Goal: Transaction & Acquisition: Purchase product/service

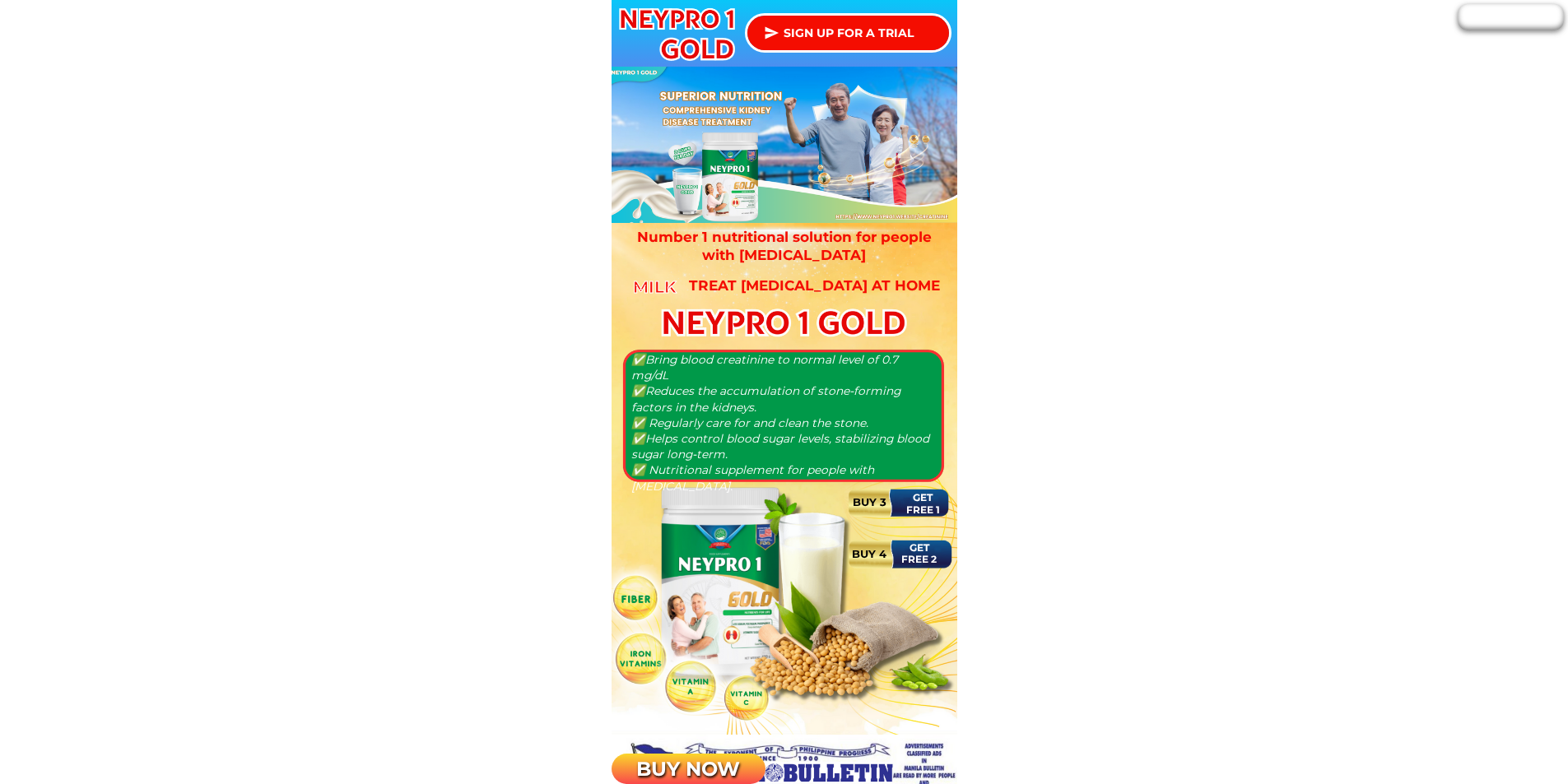
scroll to position [1316, 0]
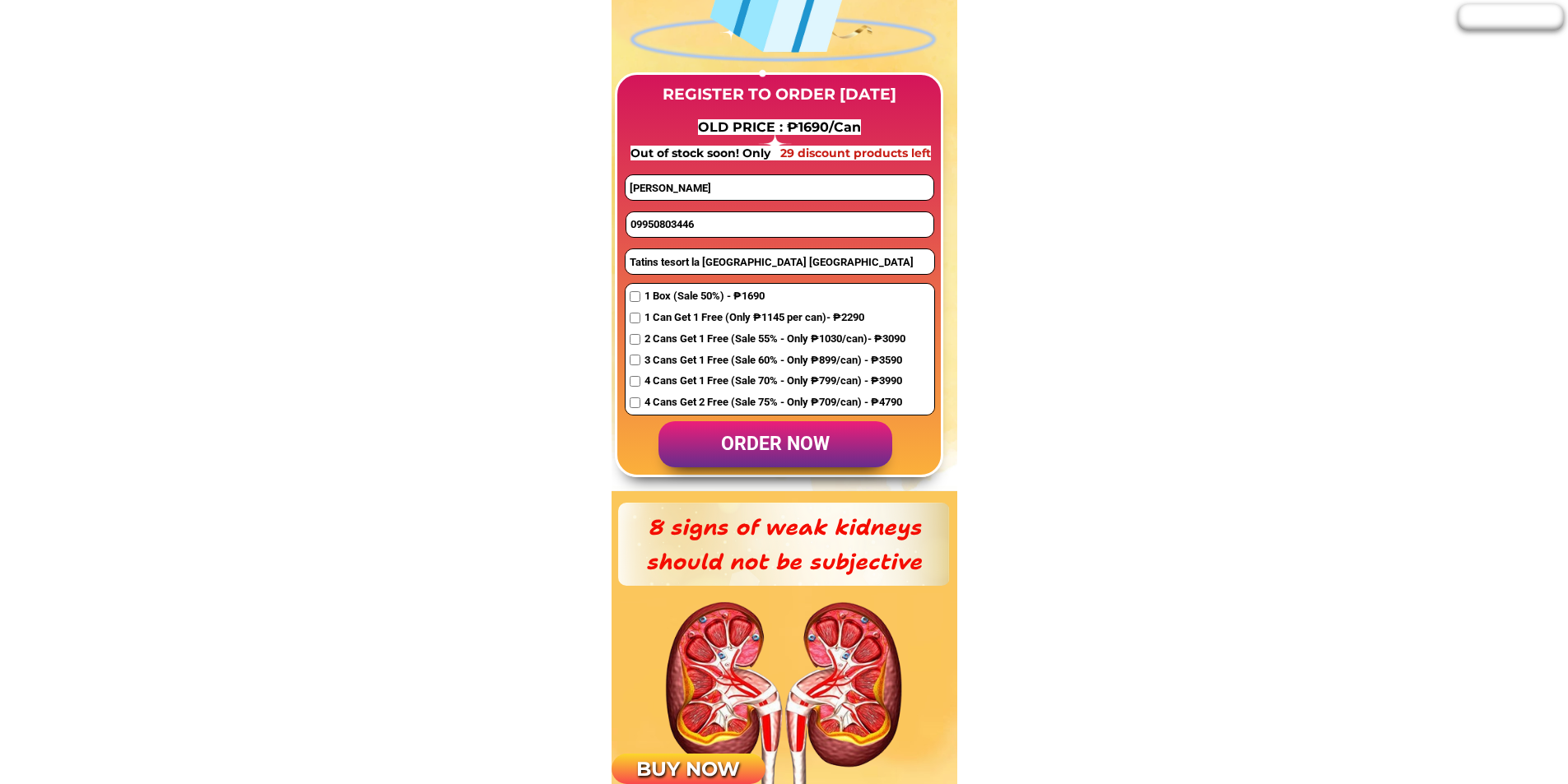
click at [728, 227] on input "09950803446" at bounding box center [779, 224] width 307 height 24
paste input "382322177"
type input "09382322177"
click at [647, 396] on span "4 Cans Get 2 Free (Sale 75% - Only ₱709/can) - ₱4790" at bounding box center [774, 402] width 261 height 18
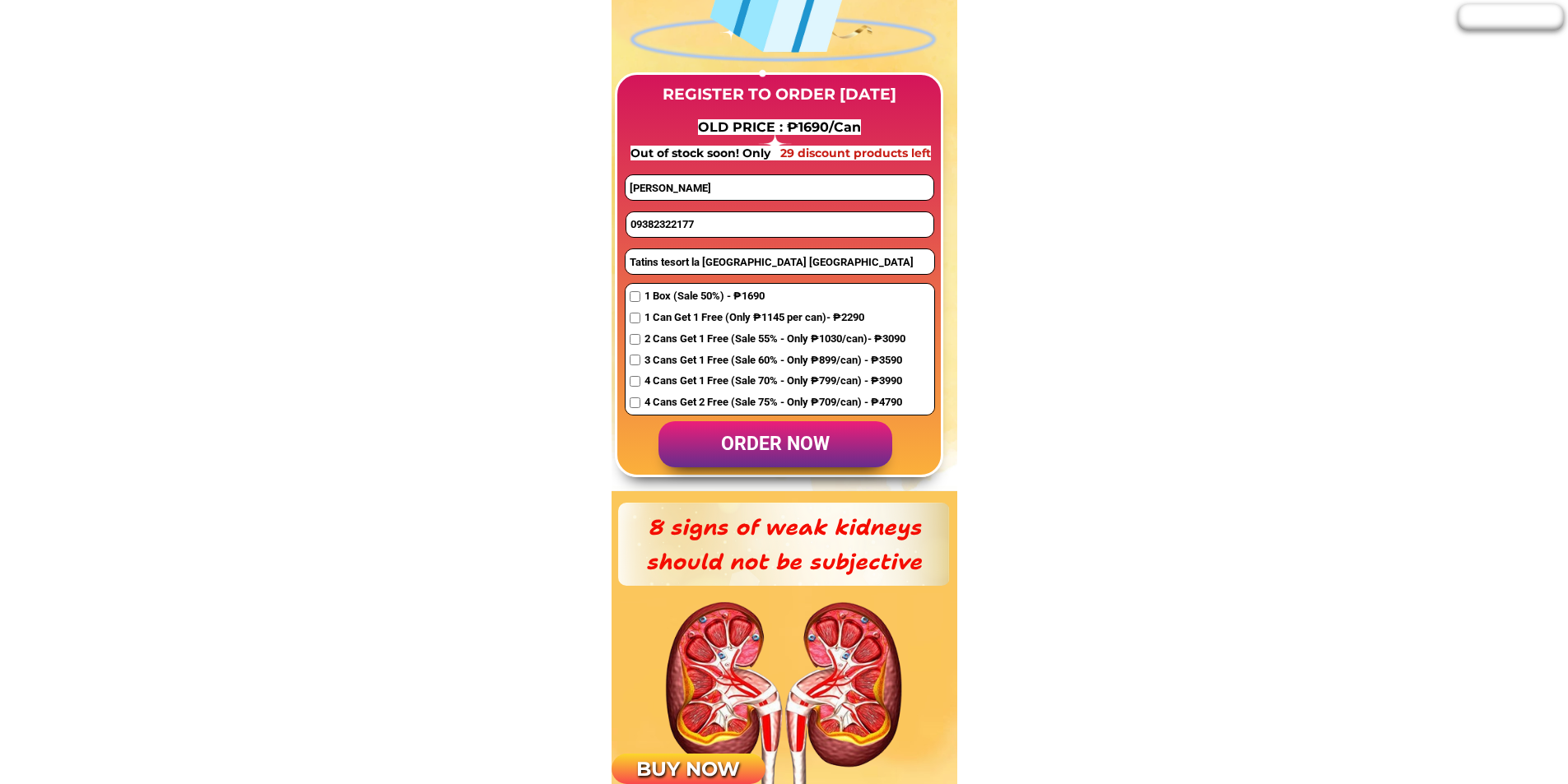
checkbox input "true"
drag, startPoint x: 643, startPoint y: 186, endPoint x: 555, endPoint y: 180, distance: 88.2
paste input "[PERSON_NAME], Hamoy"
type input "[PERSON_NAME], Hamoy"
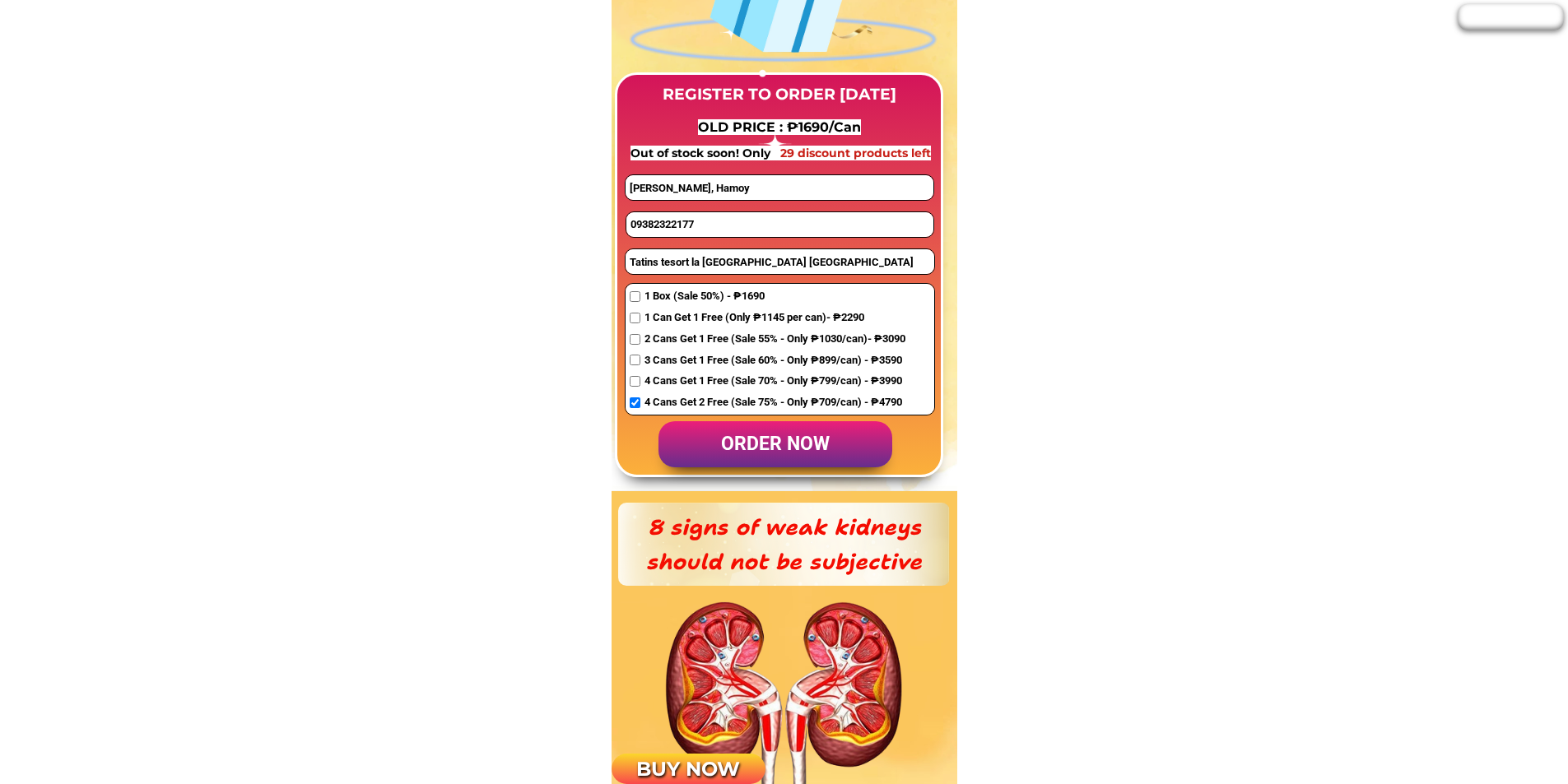
click at [724, 256] on input "Tatins tesort la torre south bayombong nueva vizcaya" at bounding box center [779, 261] width 309 height 24
paste input "Community Rural Bank of [GEOGRAPHIC_DATA], [GEOGRAPHIC_DATA] , [GEOGRAPHIC_DATA…"
type input "Community Rural Bank of [GEOGRAPHIC_DATA], [GEOGRAPHIC_DATA] , [GEOGRAPHIC_DATA…"
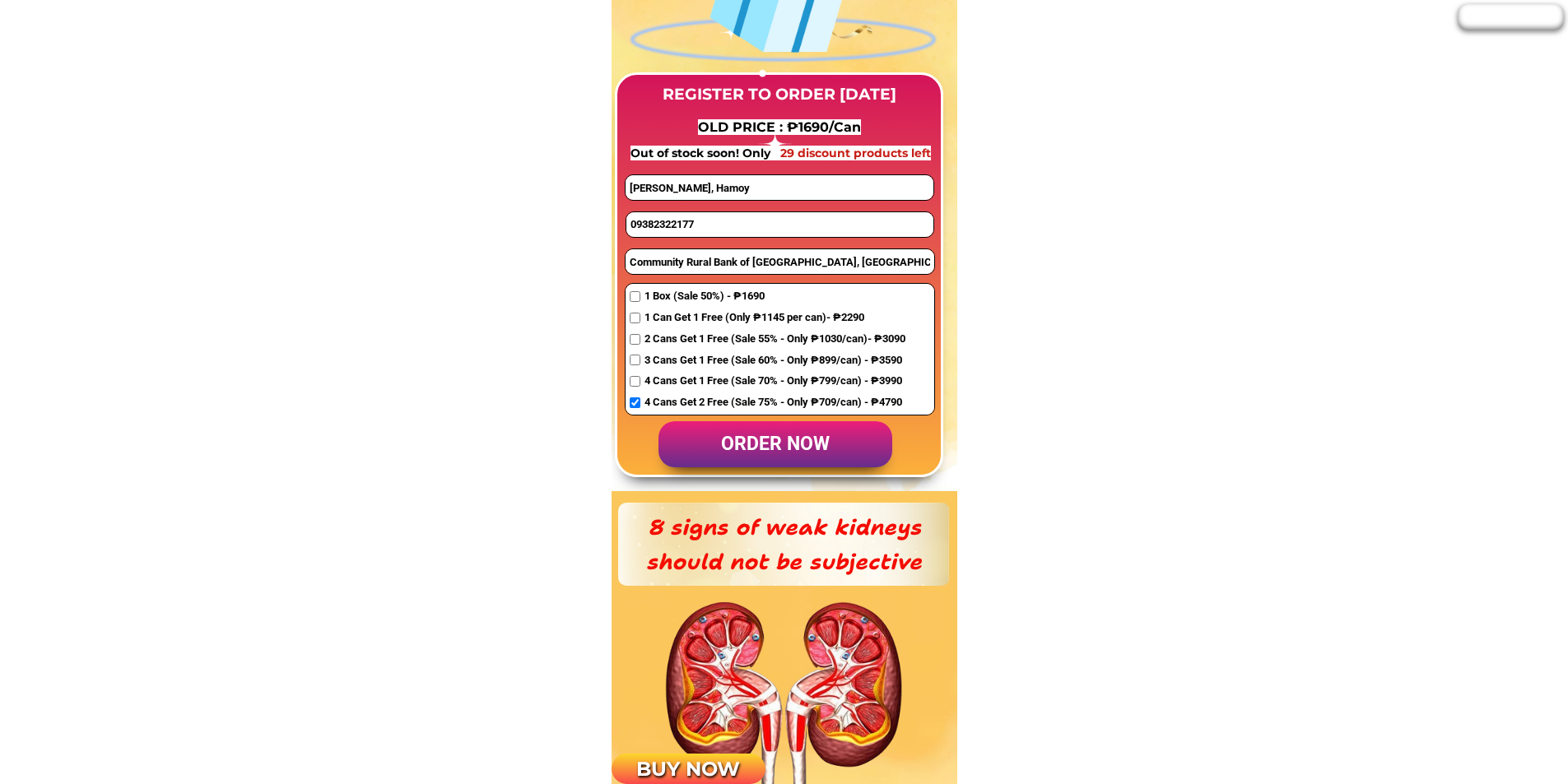
click at [757, 452] on p "order now" at bounding box center [775, 444] width 234 height 47
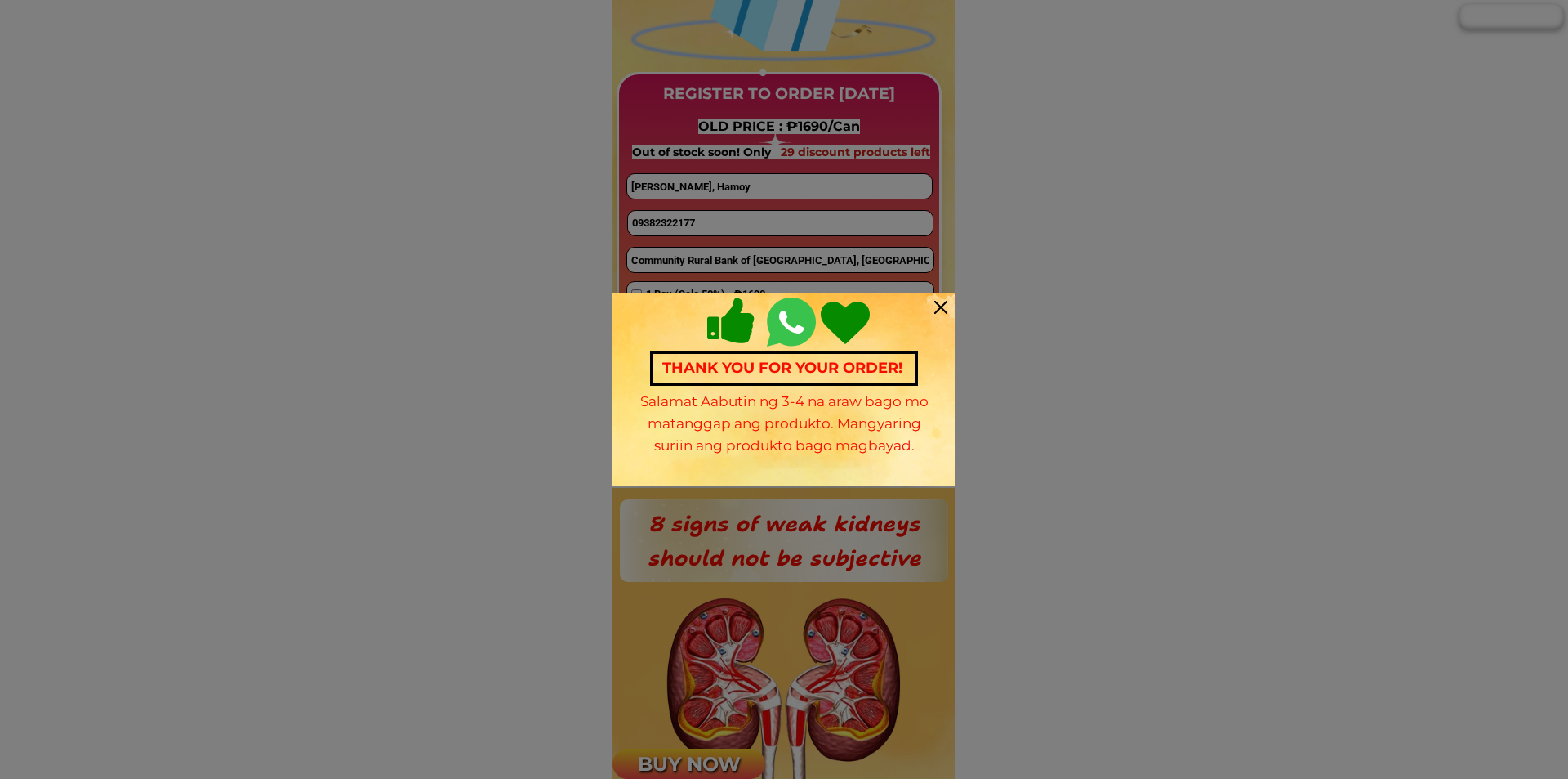
click at [943, 301] on div at bounding box center [941, 307] width 13 height 13
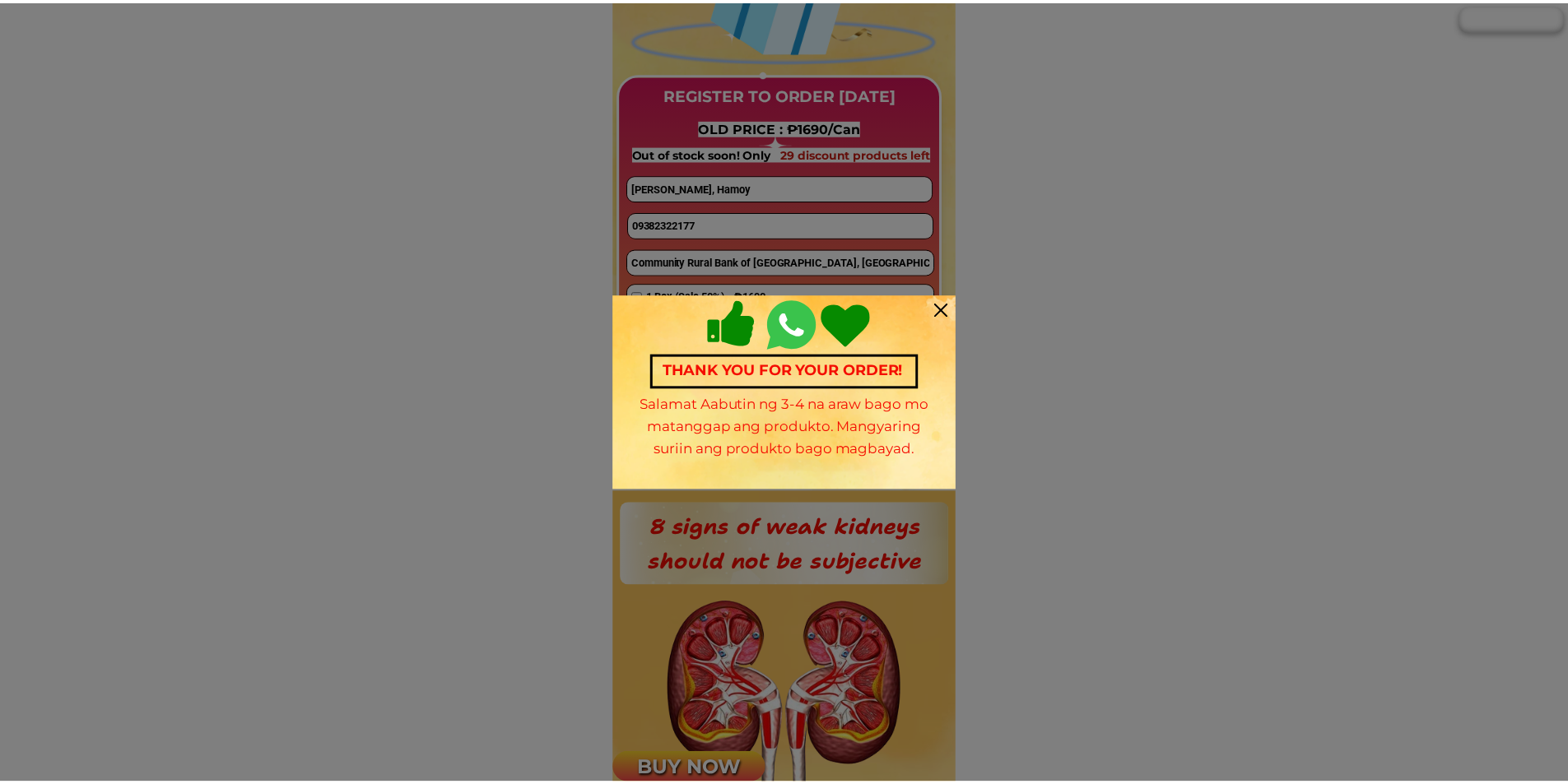
scroll to position [1316, 0]
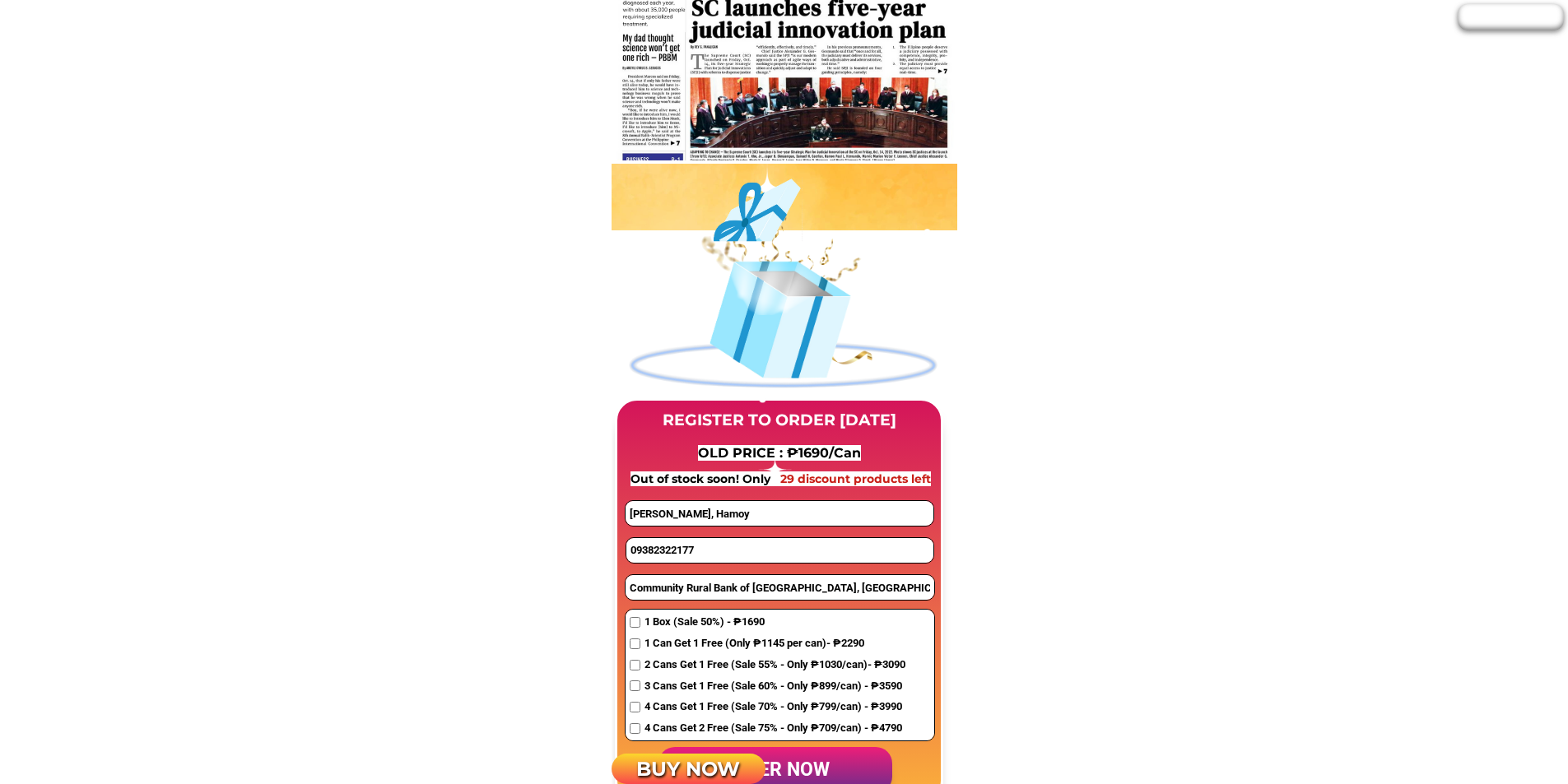
scroll to position [1316, 0]
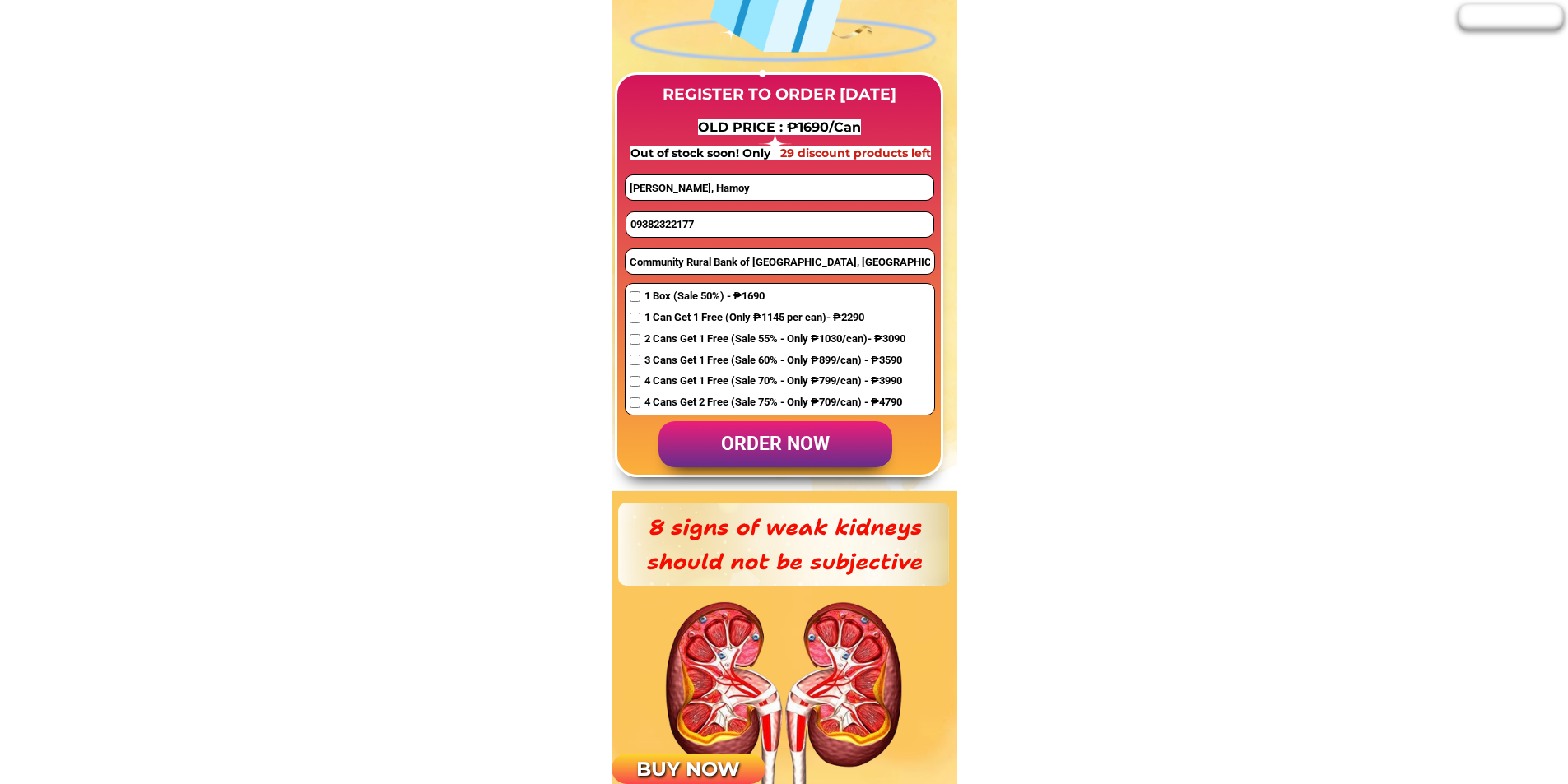
click at [695, 225] on input "09382322177" at bounding box center [779, 224] width 307 height 24
paste input "542370294"
type input "09542370294"
drag, startPoint x: 771, startPoint y: 190, endPoint x: 447, endPoint y: 173, distance: 324.4
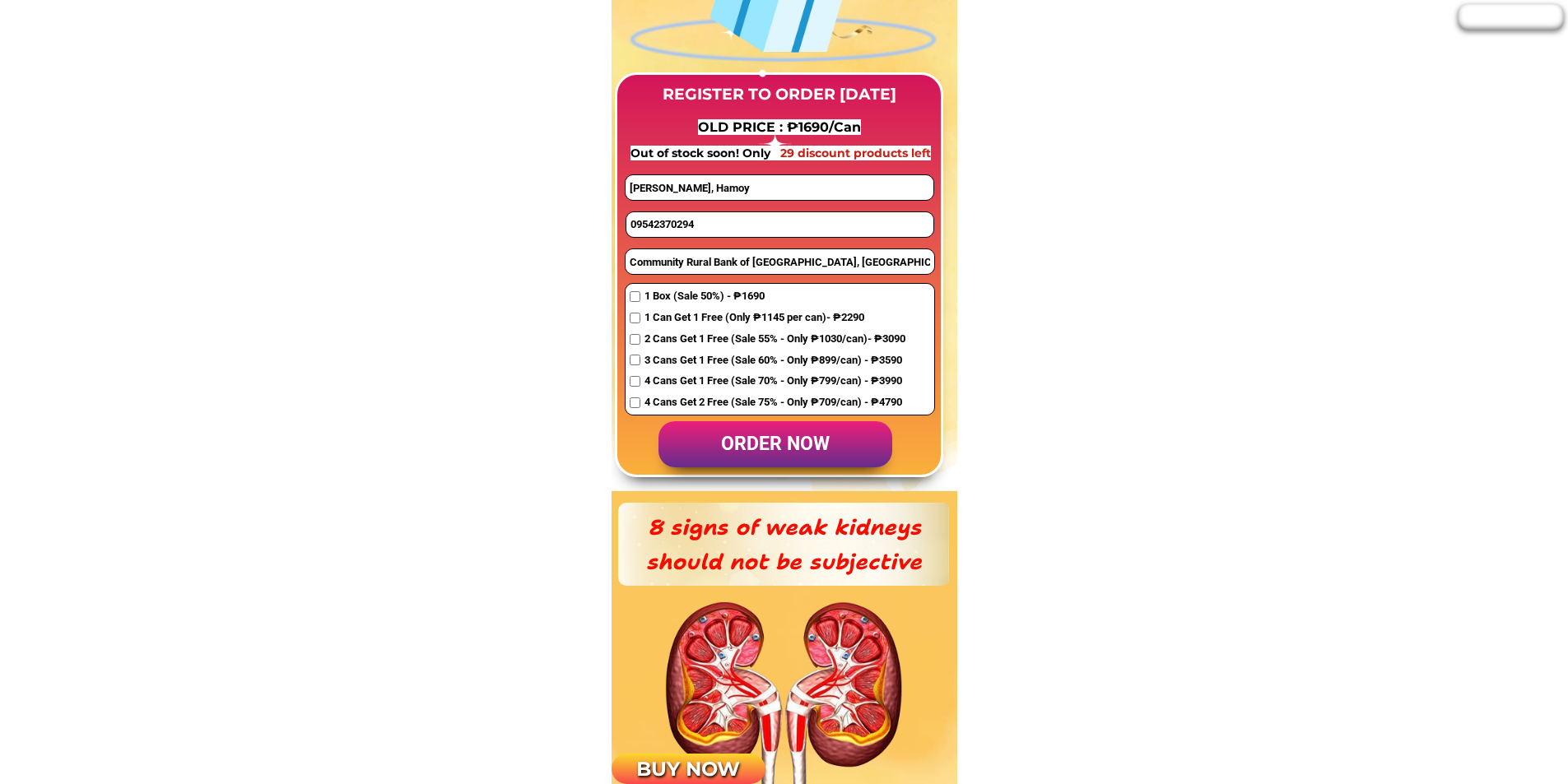
paste input "[PERSON_NAME][MEDICAL_DATA]"
type input "[PERSON_NAME][MEDICAL_DATA]"
click at [670, 263] on input "Community Rural Bank of [GEOGRAPHIC_DATA], [GEOGRAPHIC_DATA] , [GEOGRAPHIC_DATA…" at bounding box center [779, 261] width 309 height 24
paste input "pob [PERSON_NAME]"
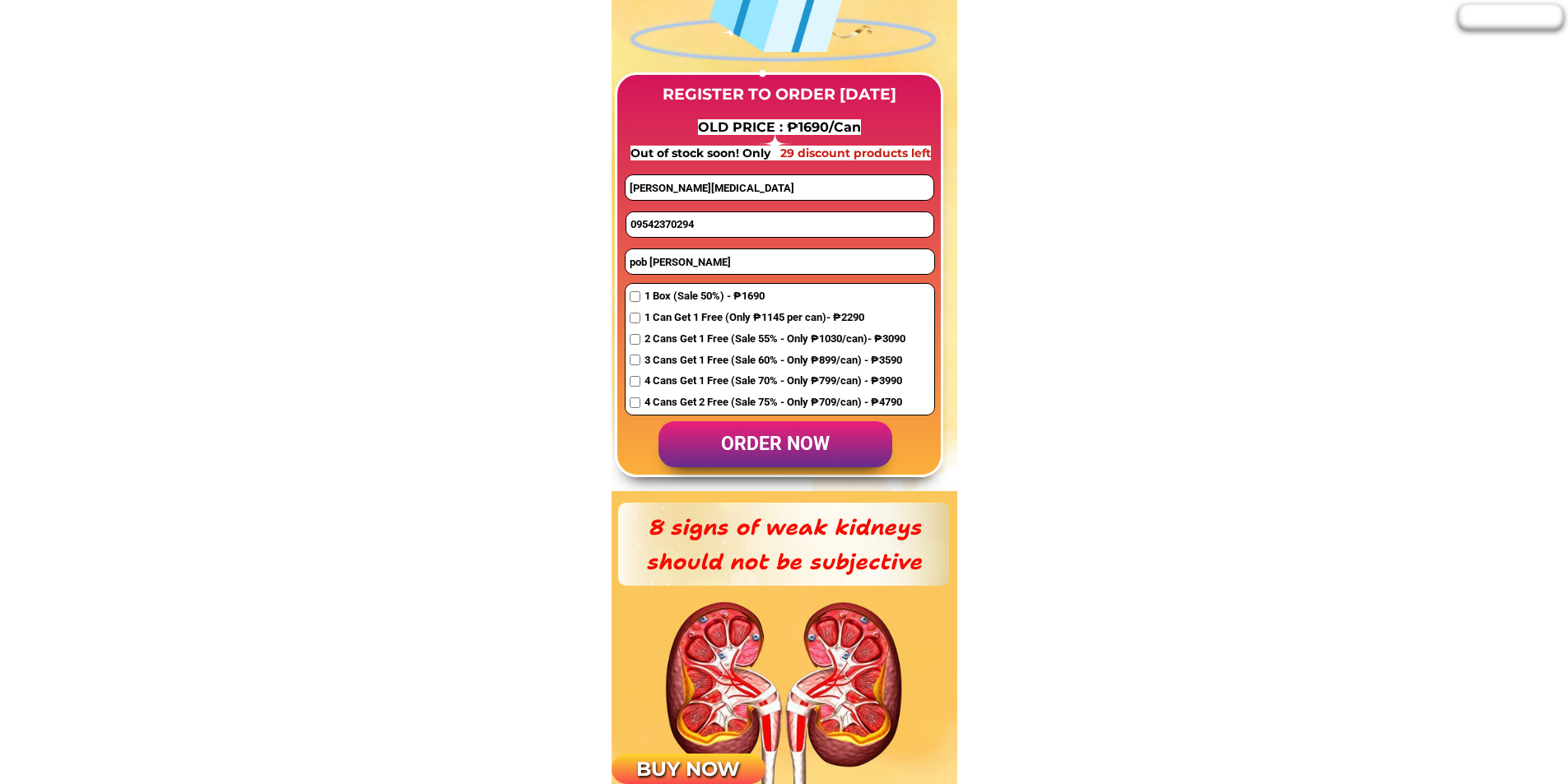
type input "pob [PERSON_NAME]"
click at [643, 317] on div "1 Can Get 1 Free (Only ₱1145 per can)- ₱2290" at bounding box center [767, 318] width 276 height 18
click at [634, 318] on input "checkbox" at bounding box center [634, 318] width 11 height 11
checkbox input "true"
click at [742, 449] on p "order now" at bounding box center [775, 444] width 234 height 47
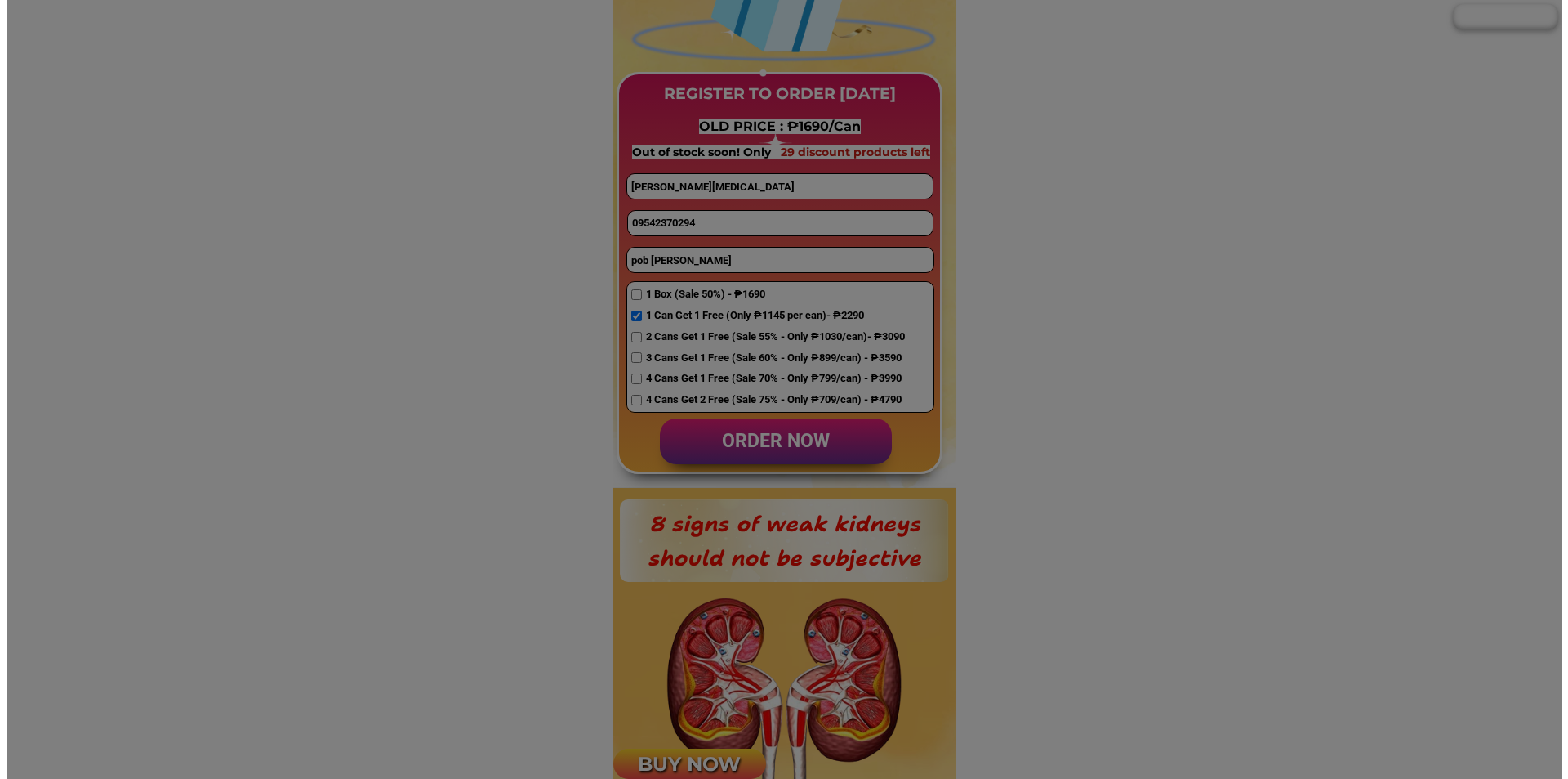
scroll to position [0, 0]
